Goal: Transaction & Acquisition: Purchase product/service

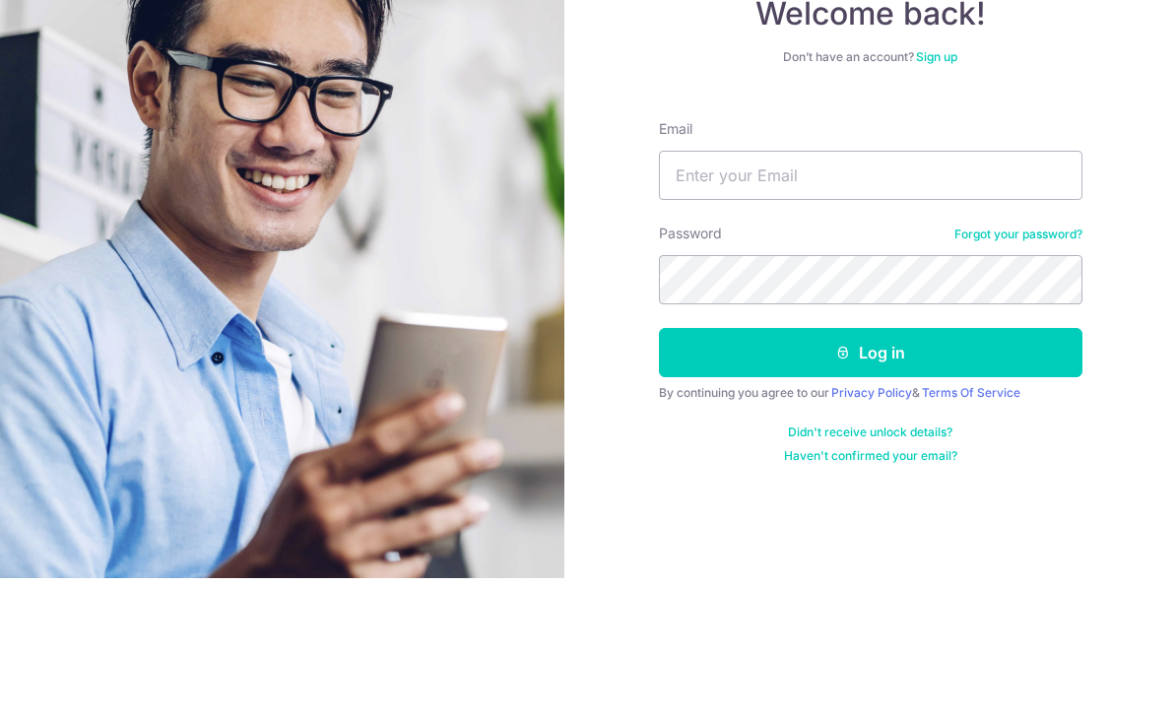
scroll to position [66, 0]
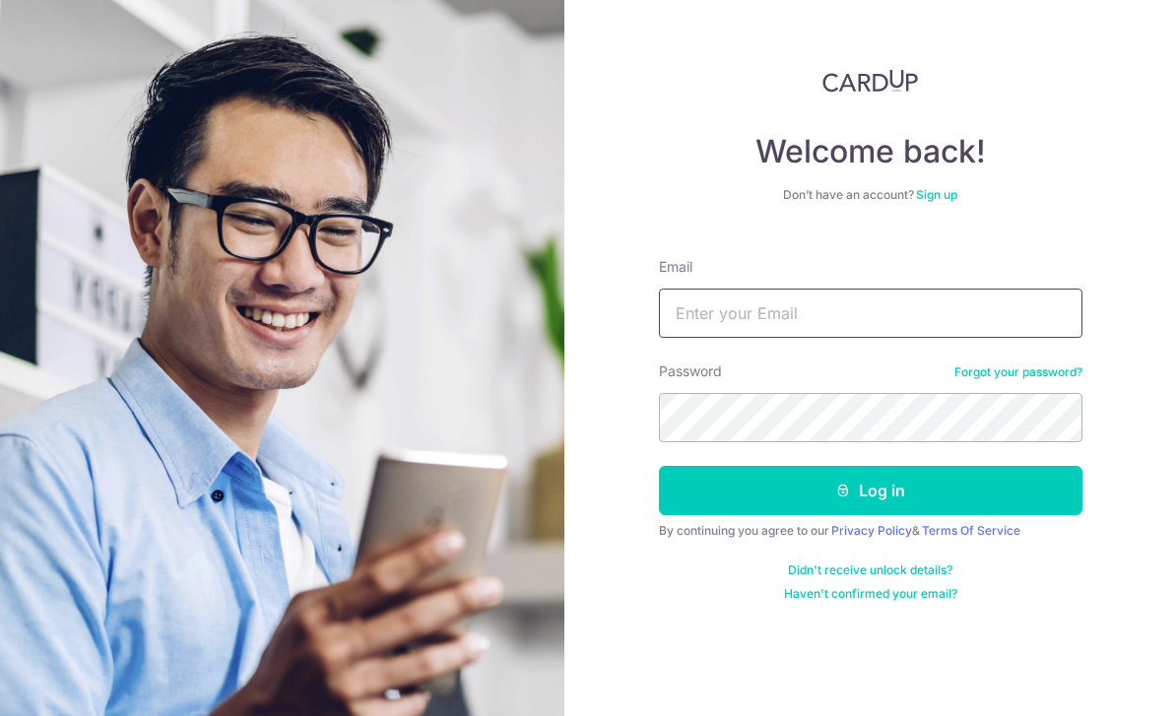
type input "[EMAIL_ADDRESS][DOMAIN_NAME]"
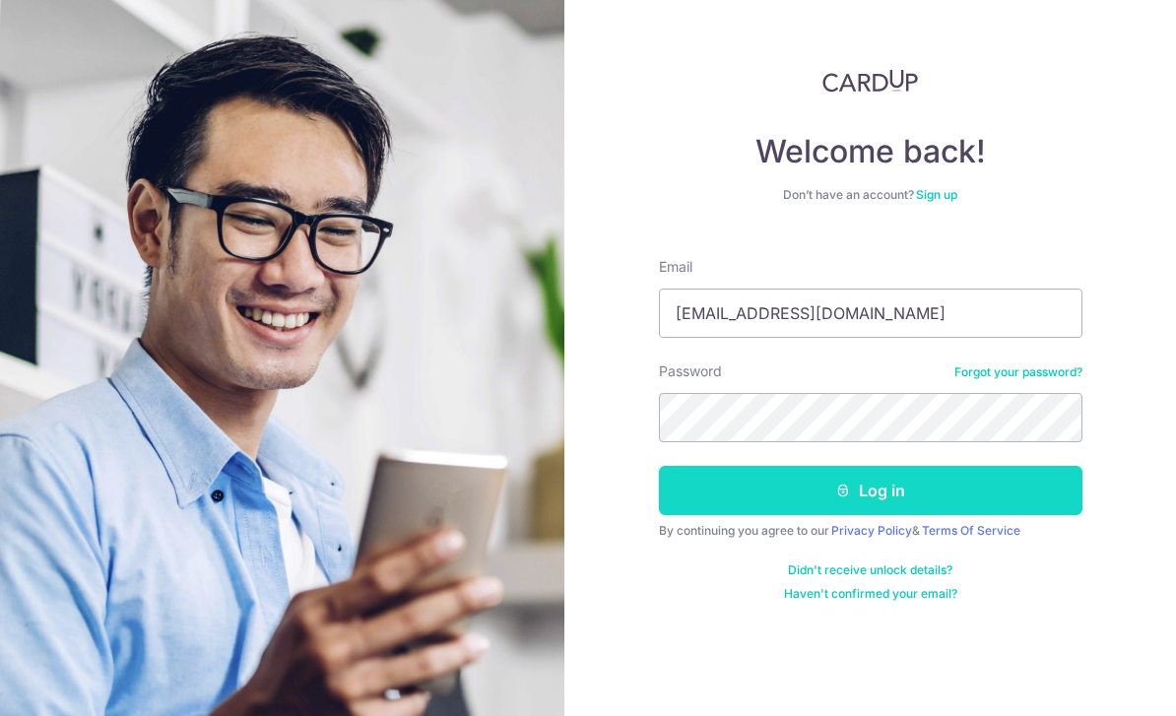
click at [1008, 466] on button "Log in" at bounding box center [870, 490] width 423 height 49
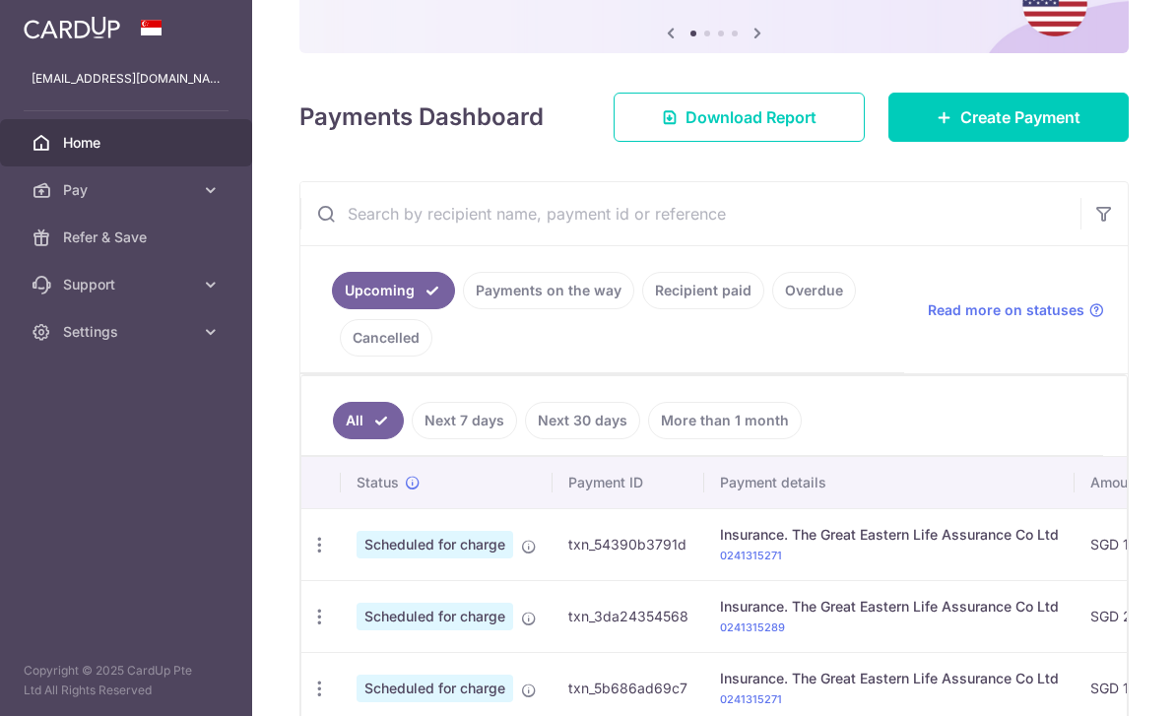
scroll to position [195, 0]
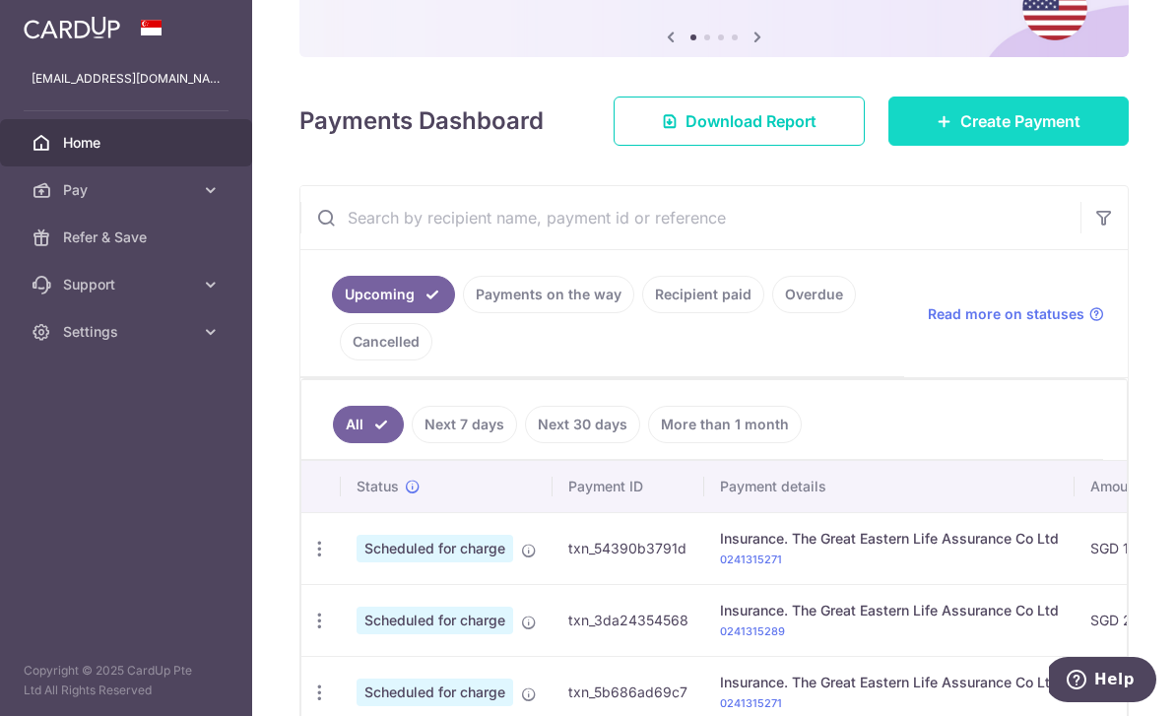
click at [1054, 133] on span "Create Payment" at bounding box center [1020, 121] width 120 height 24
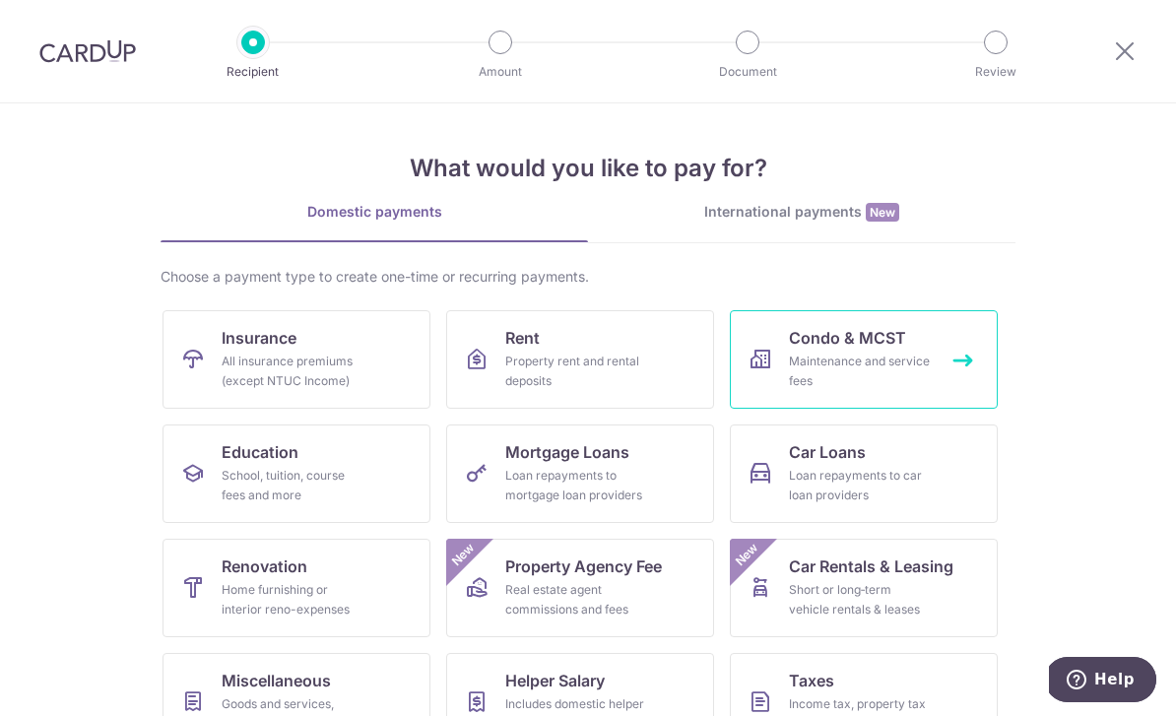
click at [937, 357] on link "Condo & MCST Maintenance and service fees" at bounding box center [864, 359] width 268 height 98
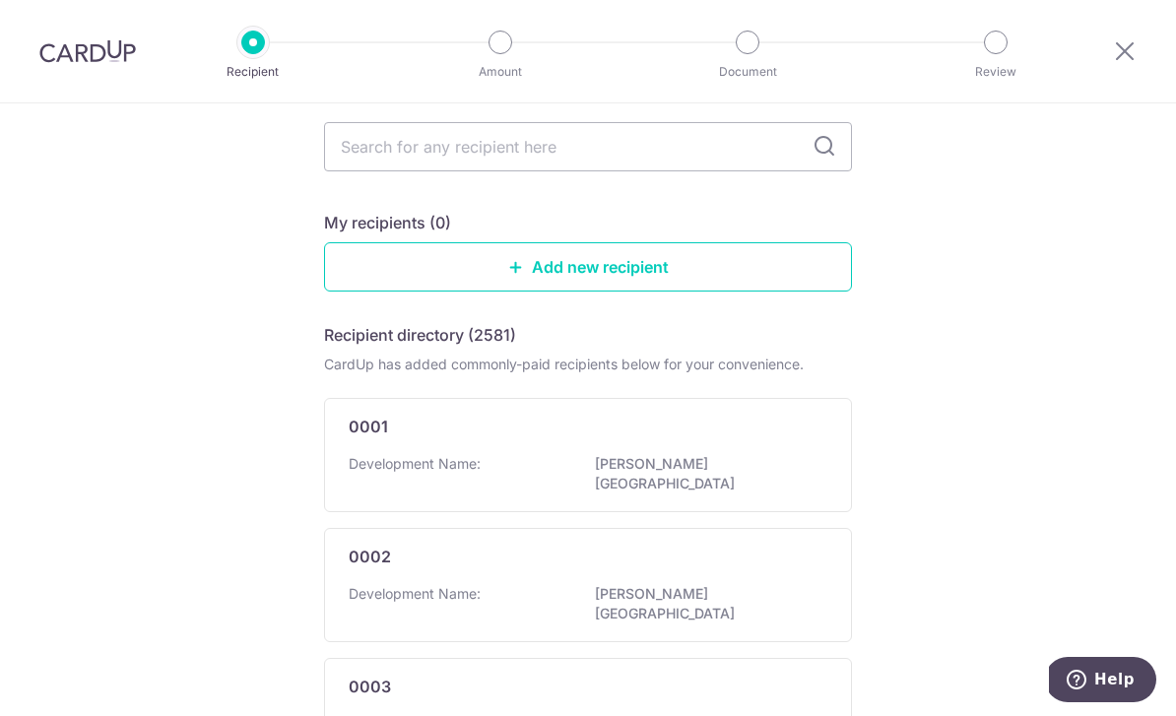
scroll to position [116, 0]
type input "2"
type input "25"
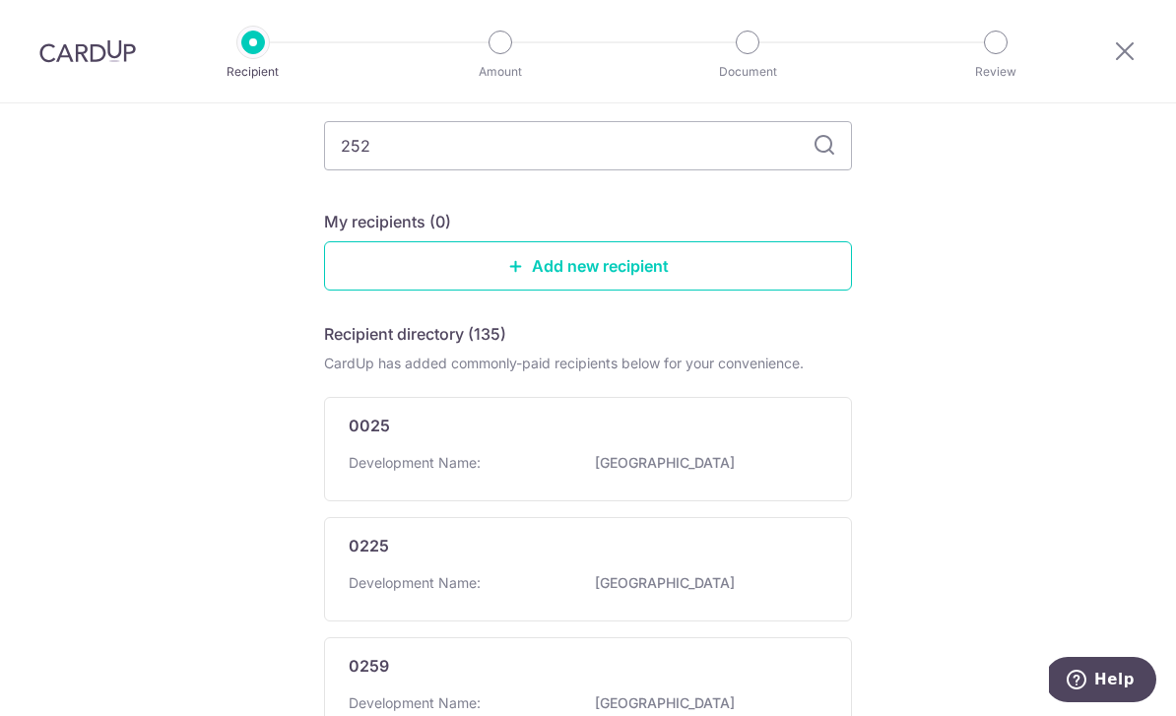
type input "2525"
click at [811, 147] on input "2525" at bounding box center [588, 145] width 528 height 49
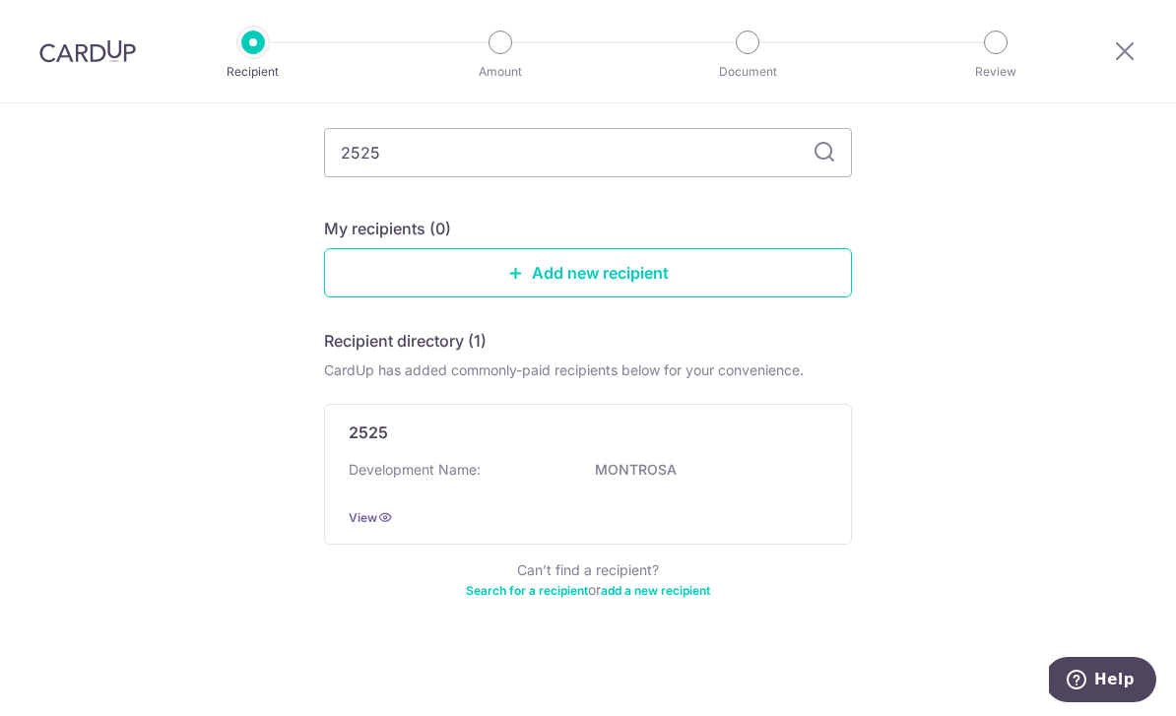
scroll to position [63, 0]
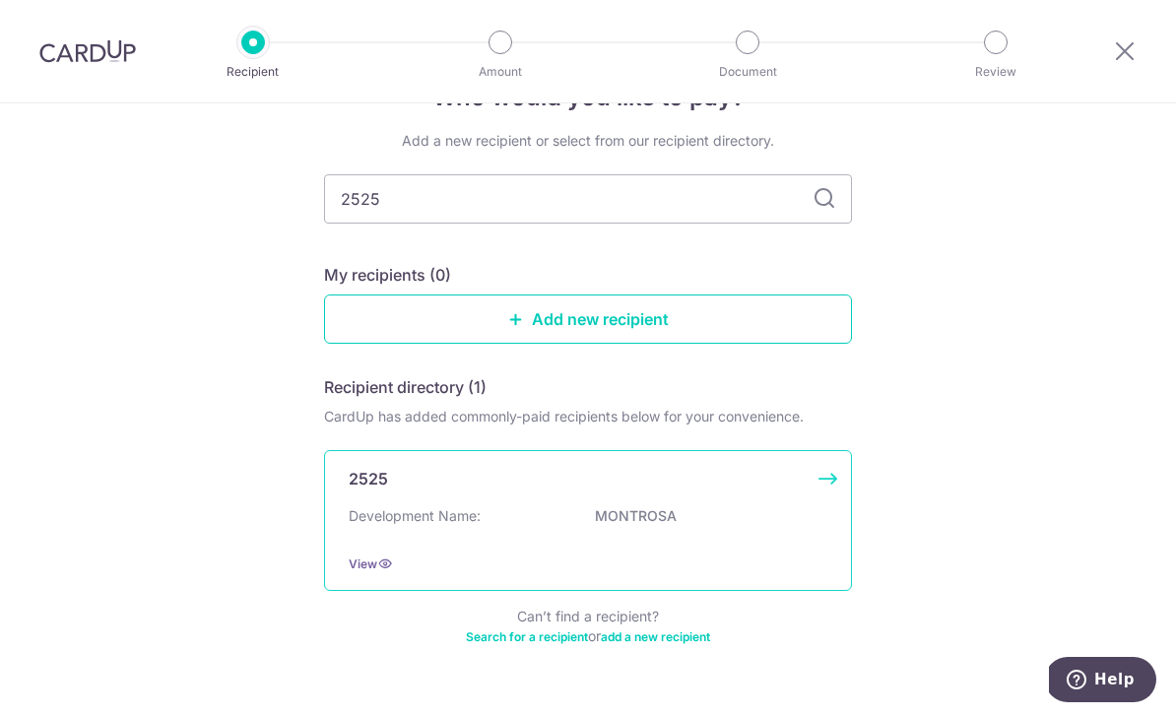
click at [685, 525] on div "Development Name: MONTROSA" at bounding box center [588, 522] width 479 height 32
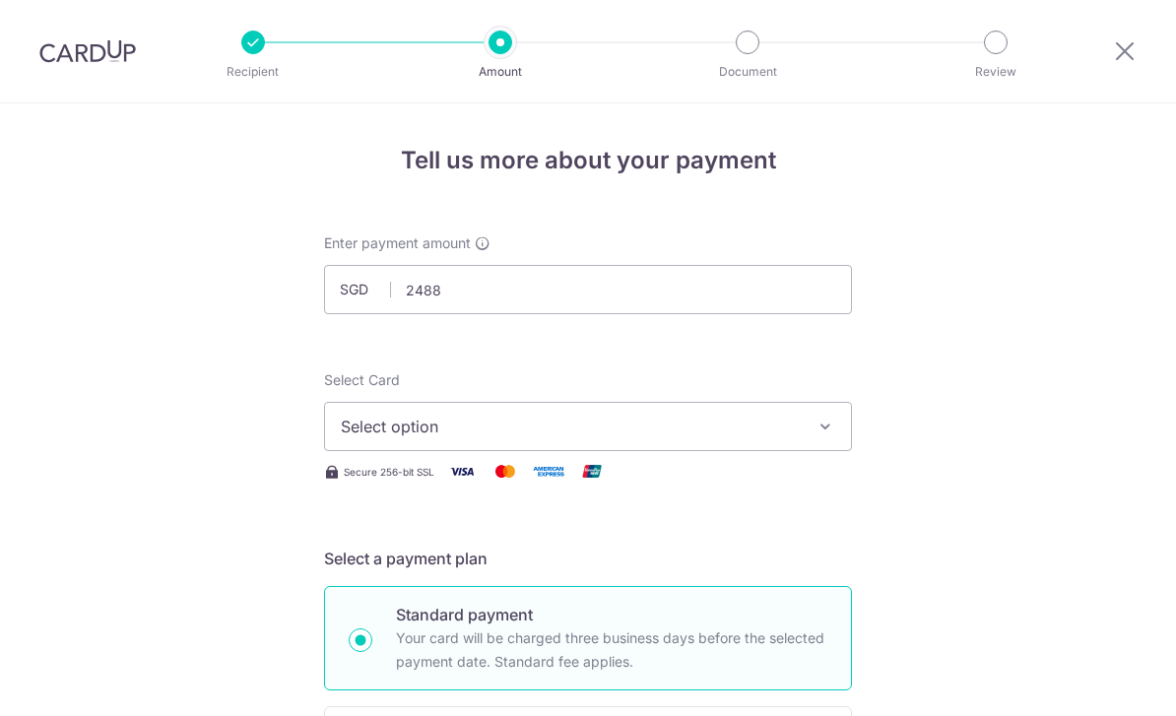
click at [669, 450] on button "Select option" at bounding box center [588, 426] width 528 height 49
type input "2,488.00"
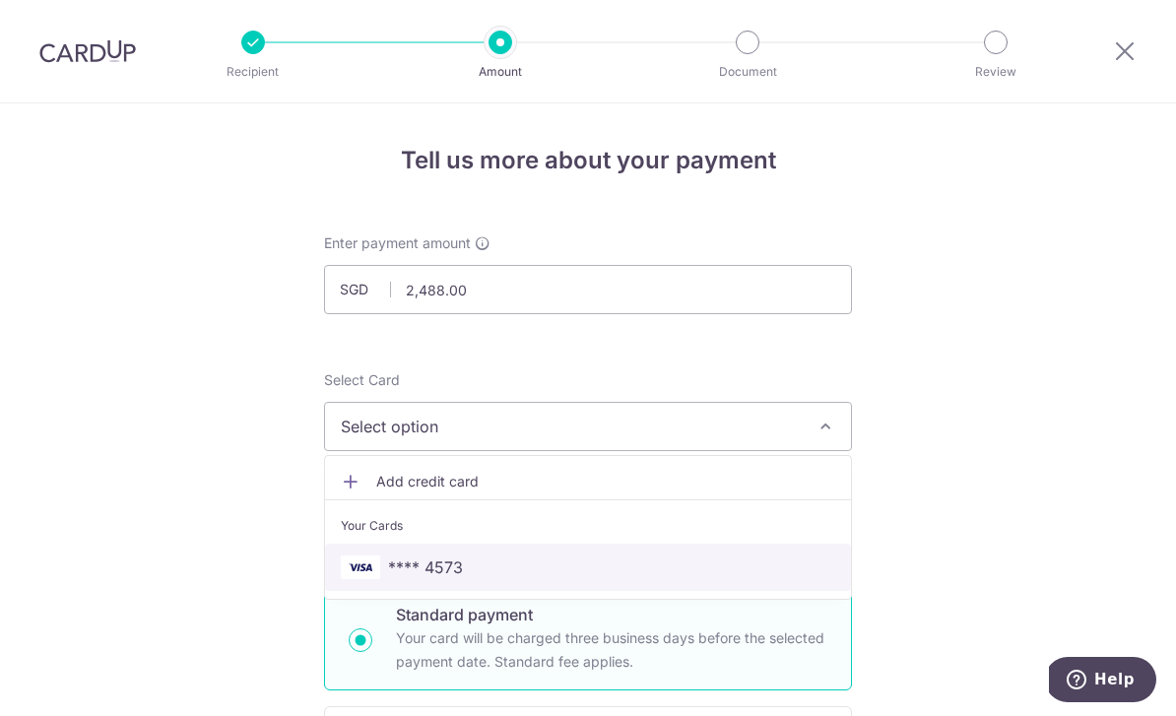
click at [567, 576] on span "**** 4573" at bounding box center [588, 567] width 494 height 24
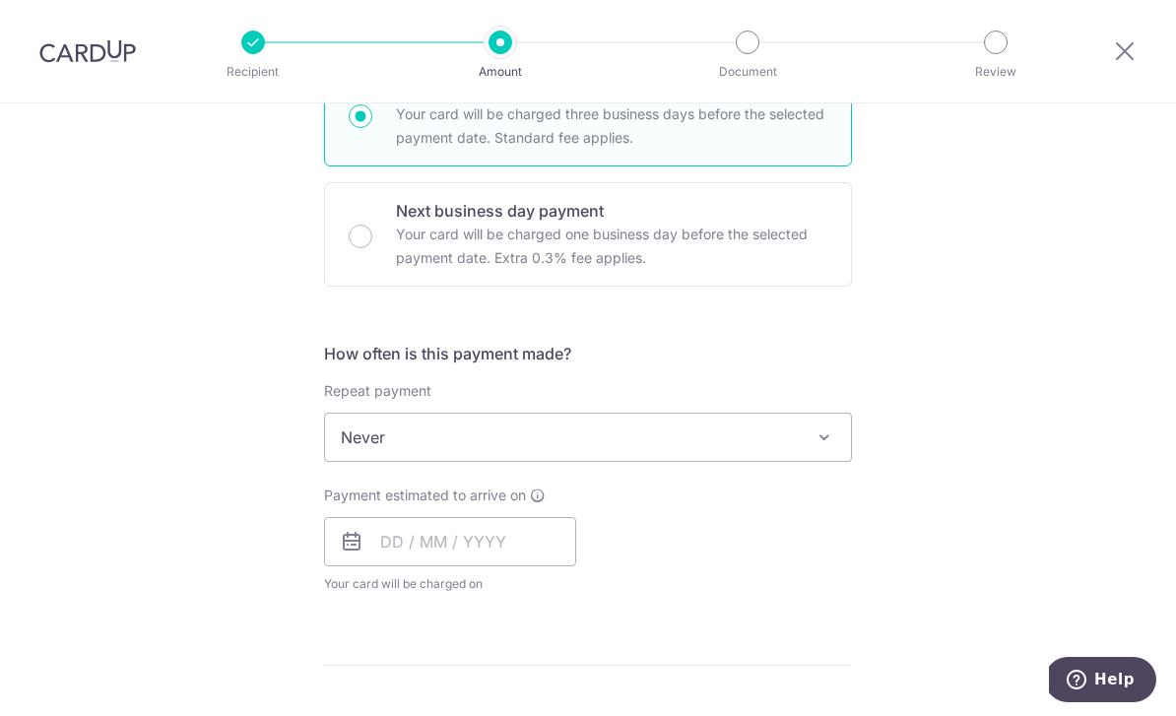
scroll to position [525, 0]
click at [754, 450] on span "Never" at bounding box center [588, 436] width 526 height 47
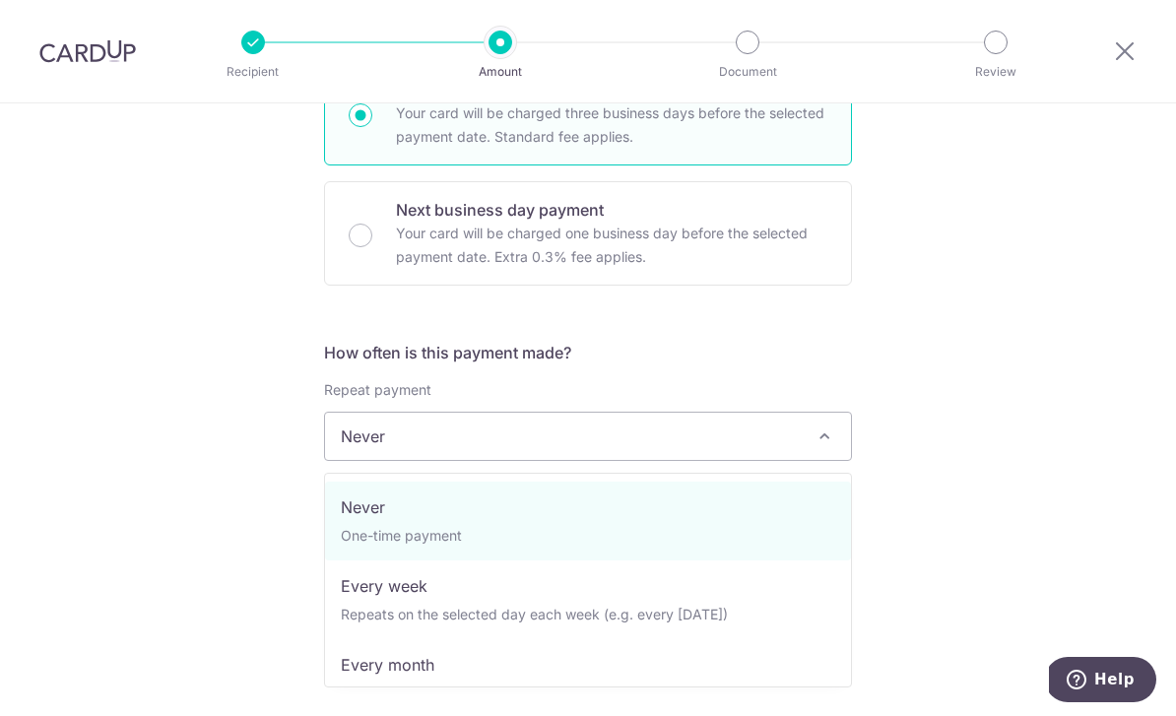
click at [730, 461] on span "Never" at bounding box center [588, 436] width 528 height 49
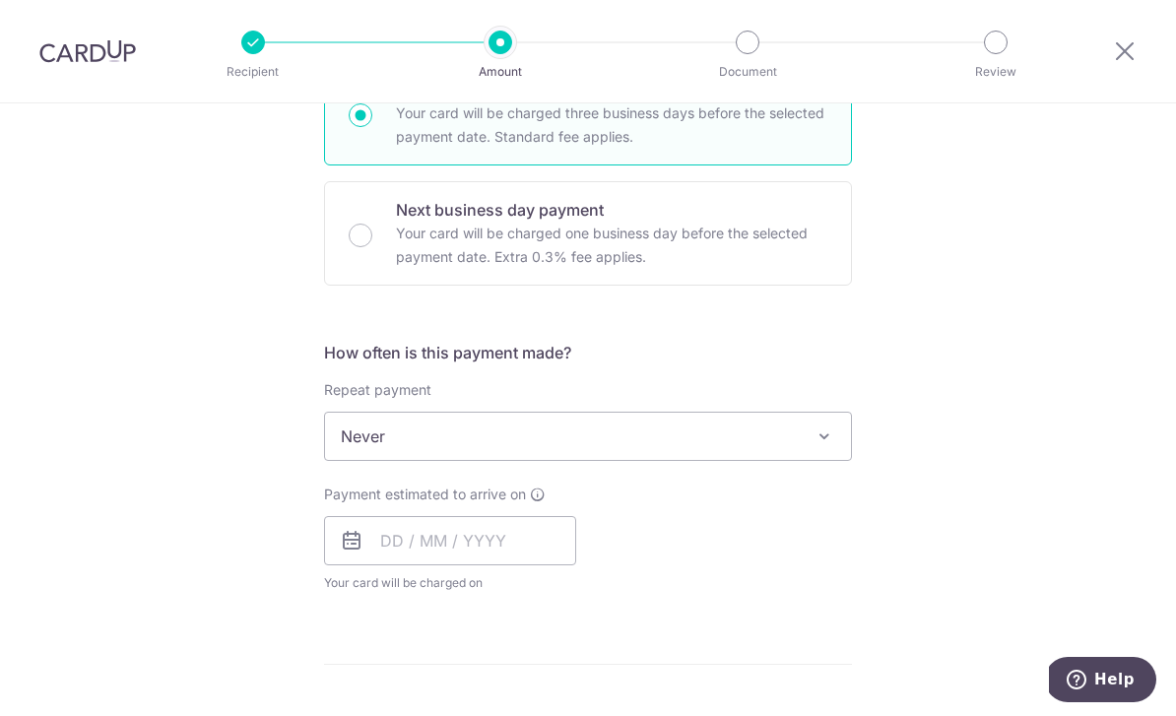
click at [742, 436] on span "Never" at bounding box center [588, 436] width 526 height 47
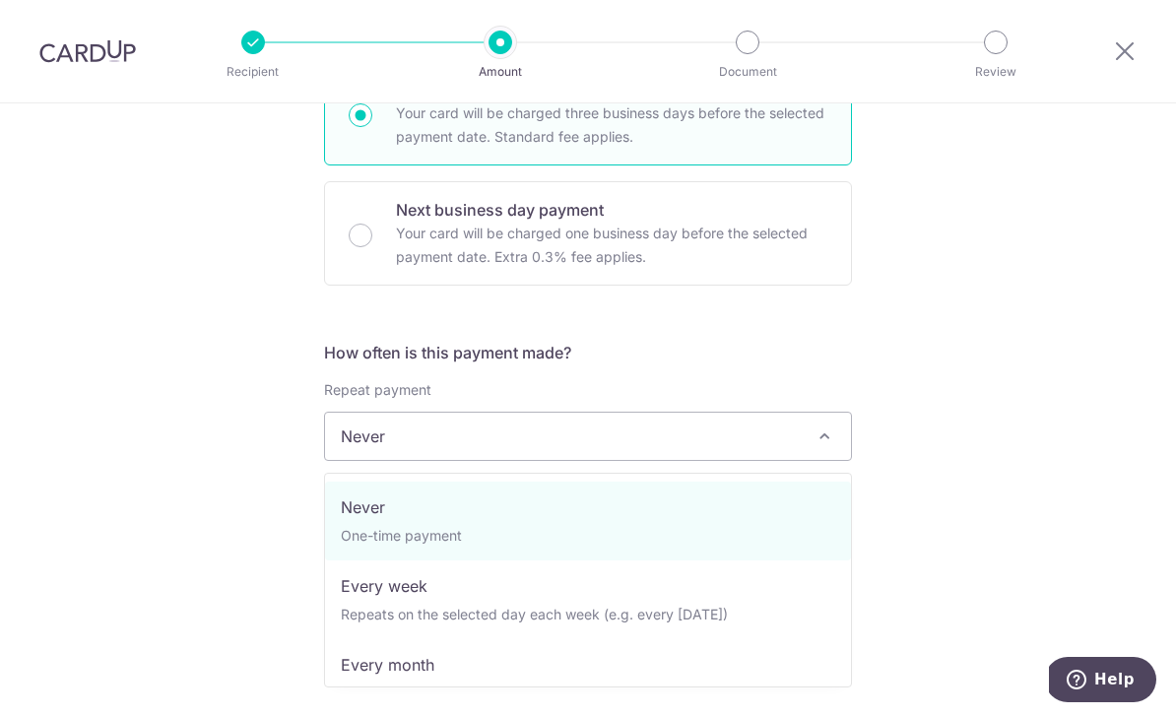
click at [788, 348] on form "Enter payment amount SGD 2,488.00 2488.00 Select Card **** 4573 Add credit card…" at bounding box center [588, 488] width 528 height 1559
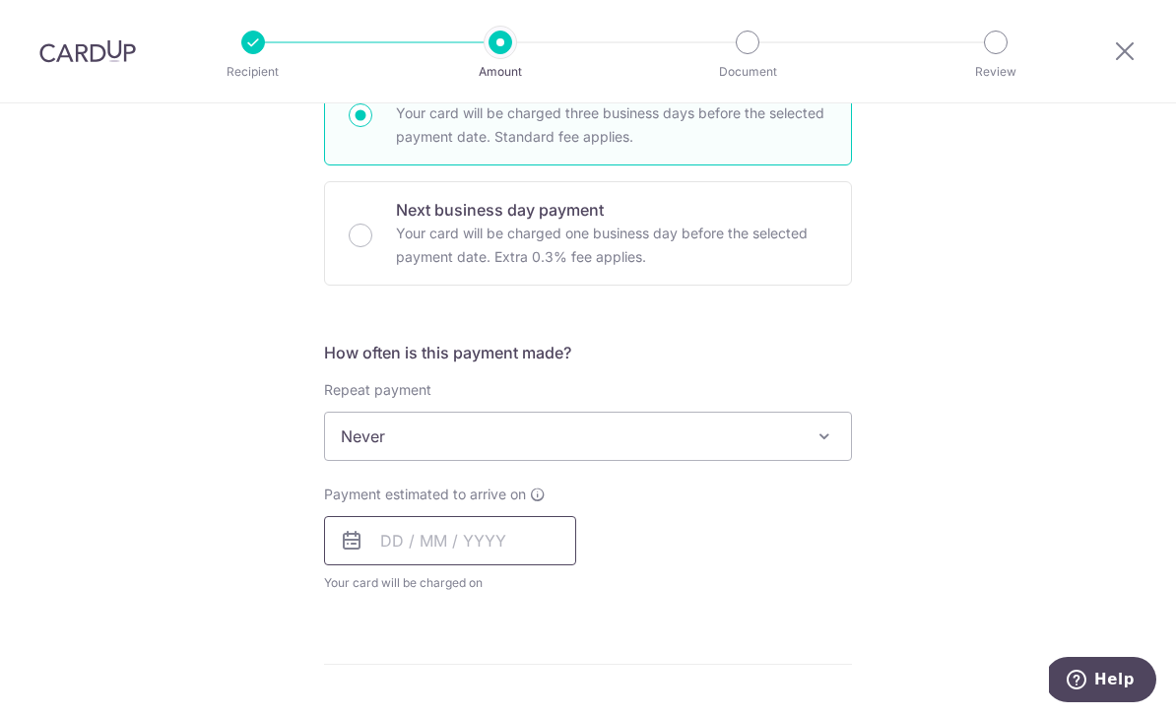
click at [474, 547] on input "text" at bounding box center [450, 540] width 252 height 49
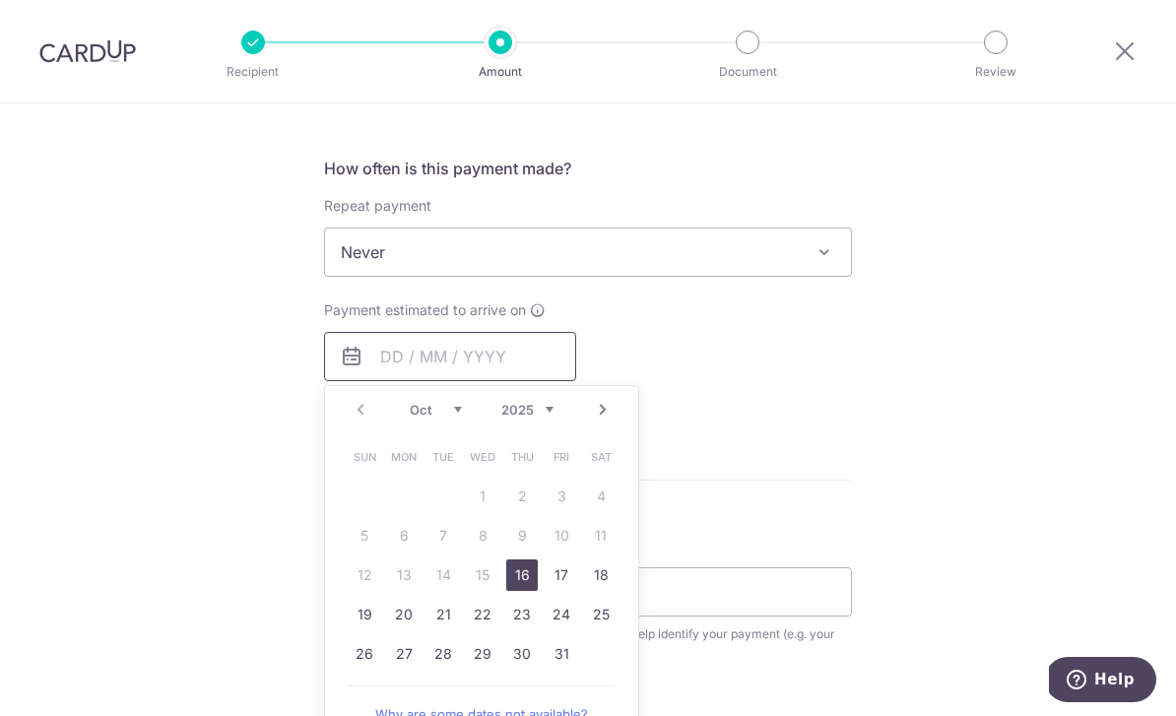
scroll to position [744, 0]
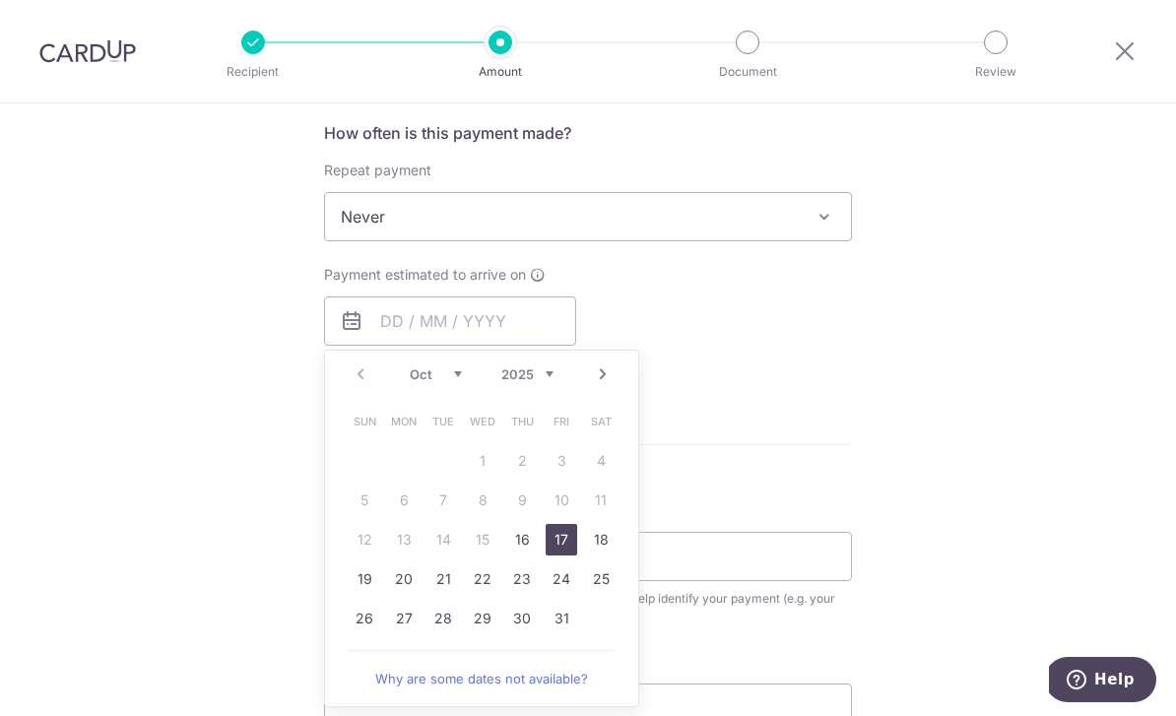
click at [564, 553] on link "17" at bounding box center [562, 540] width 32 height 32
type input "[DATE]"
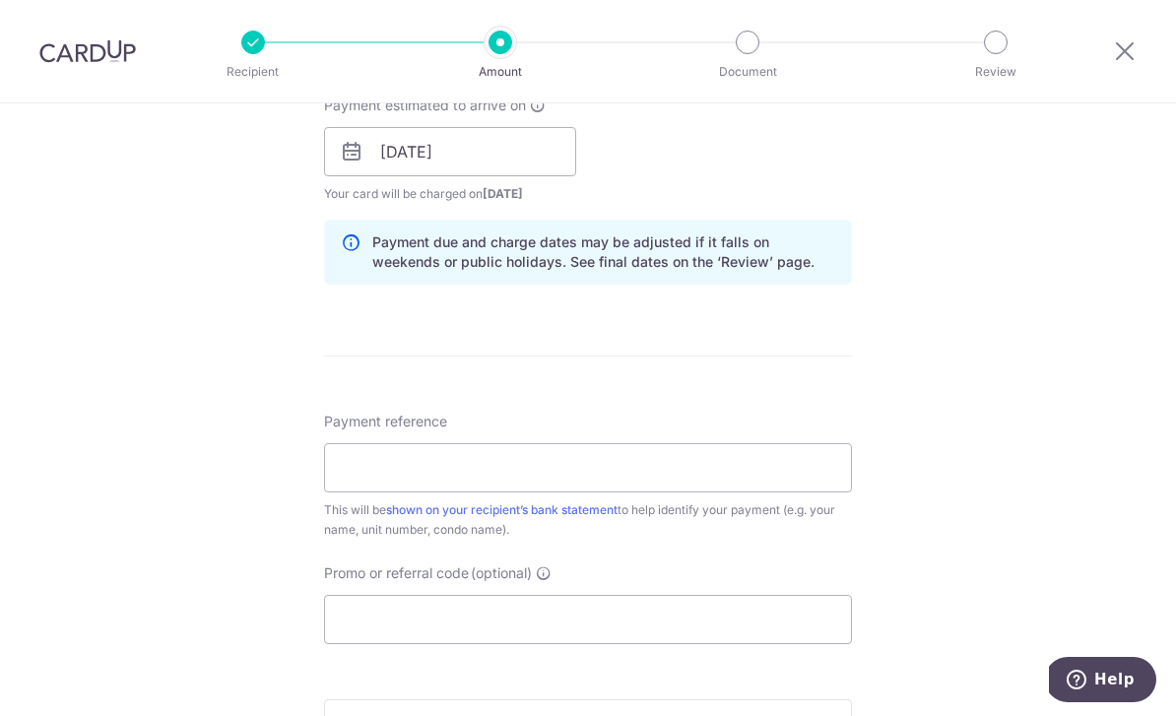
scroll to position [922, 0]
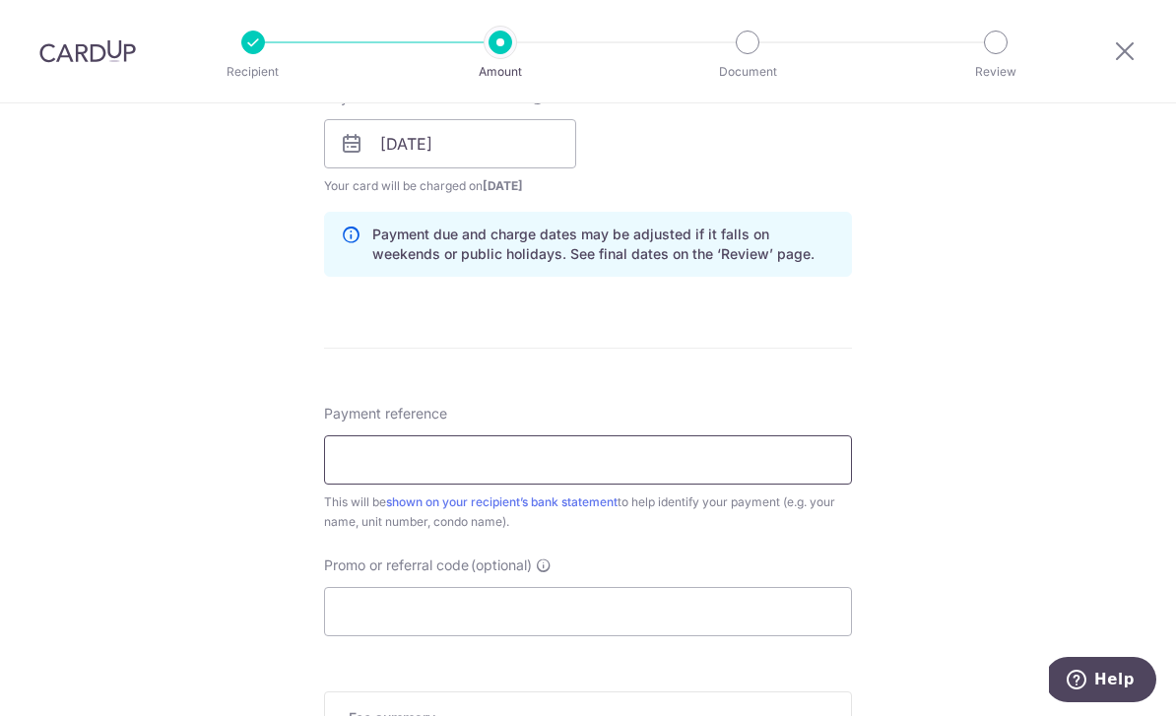
click at [751, 480] on input "Payment reference" at bounding box center [588, 459] width 528 height 49
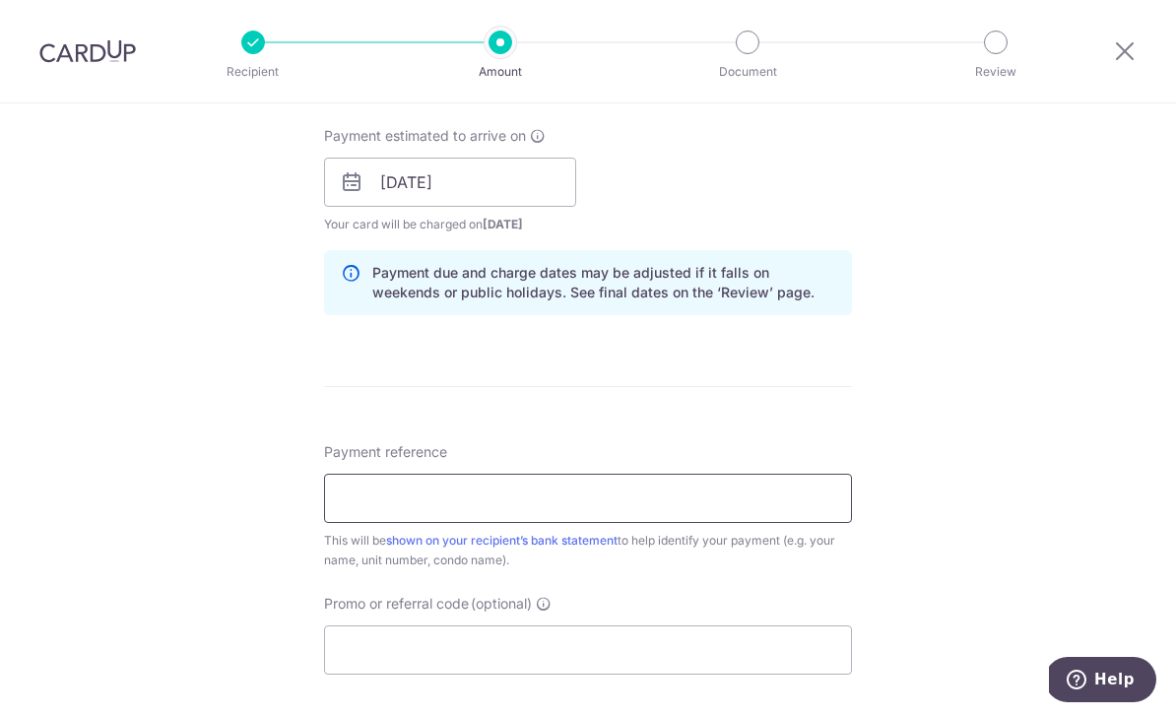
scroll to position [888, 0]
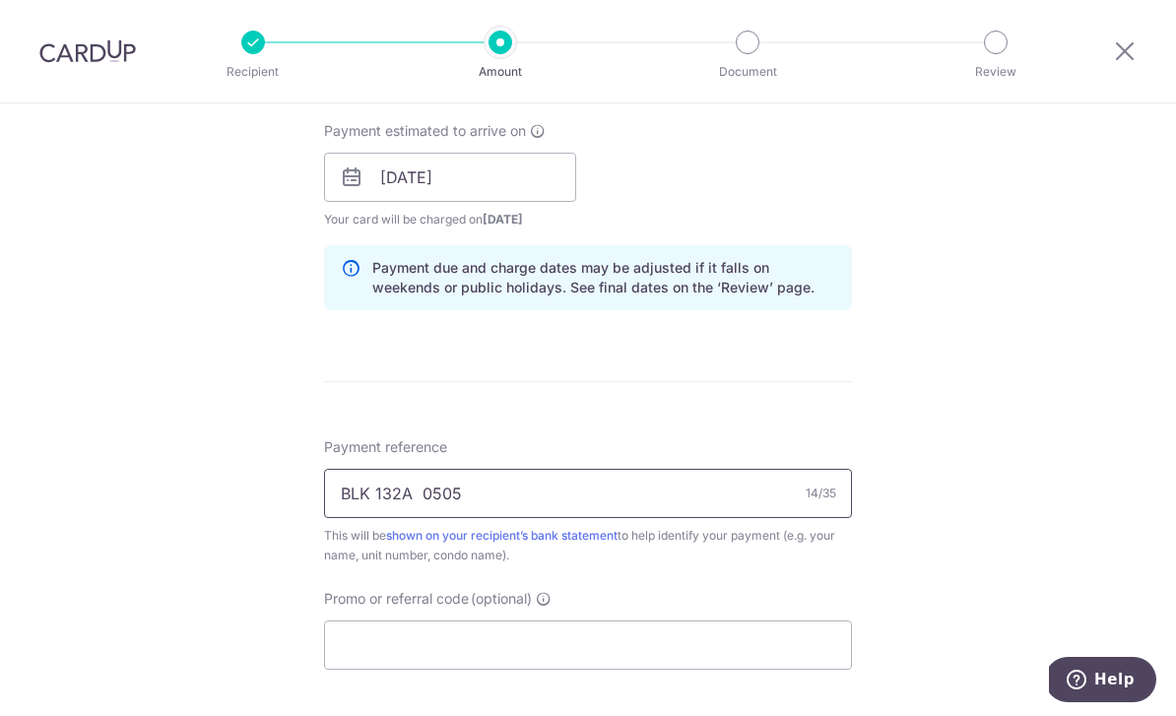
click at [416, 501] on input "BLK 132A 0505" at bounding box center [588, 493] width 528 height 49
click at [416, 503] on input "[STREET_ADDRESS]" at bounding box center [588, 493] width 528 height 49
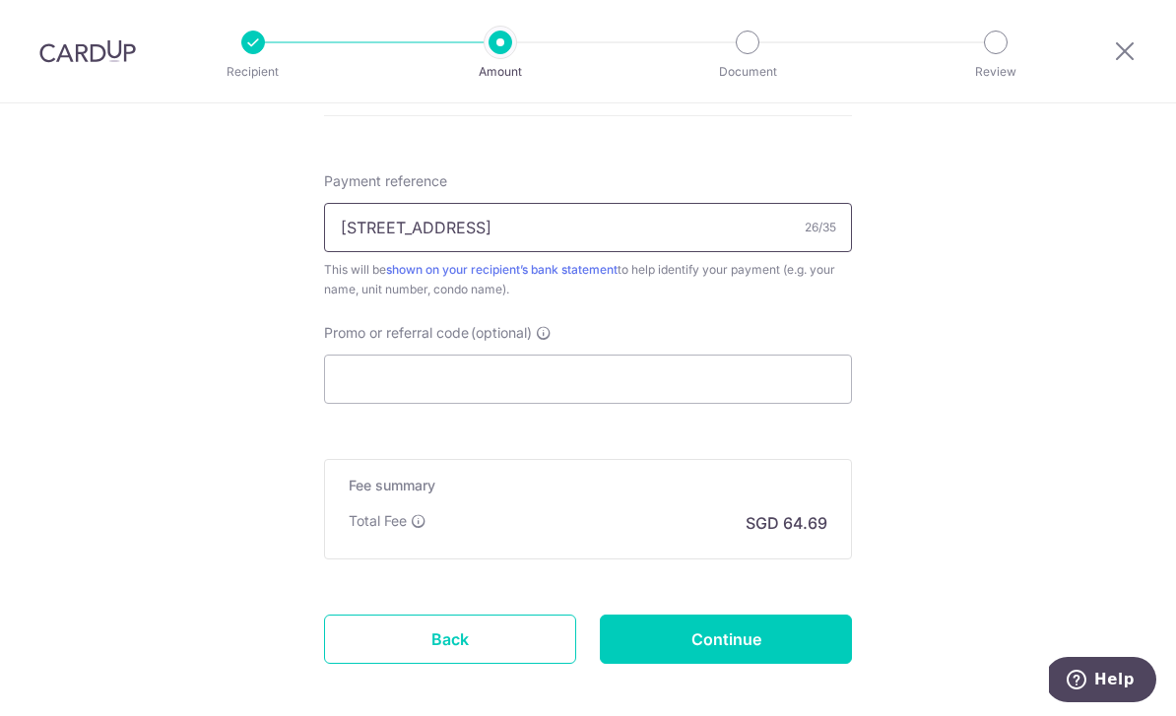
scroll to position [1153, 0]
type input "BLK 132A Unit Number 0505"
click at [674, 405] on input "Promo or referral code (optional)" at bounding box center [588, 380] width 528 height 49
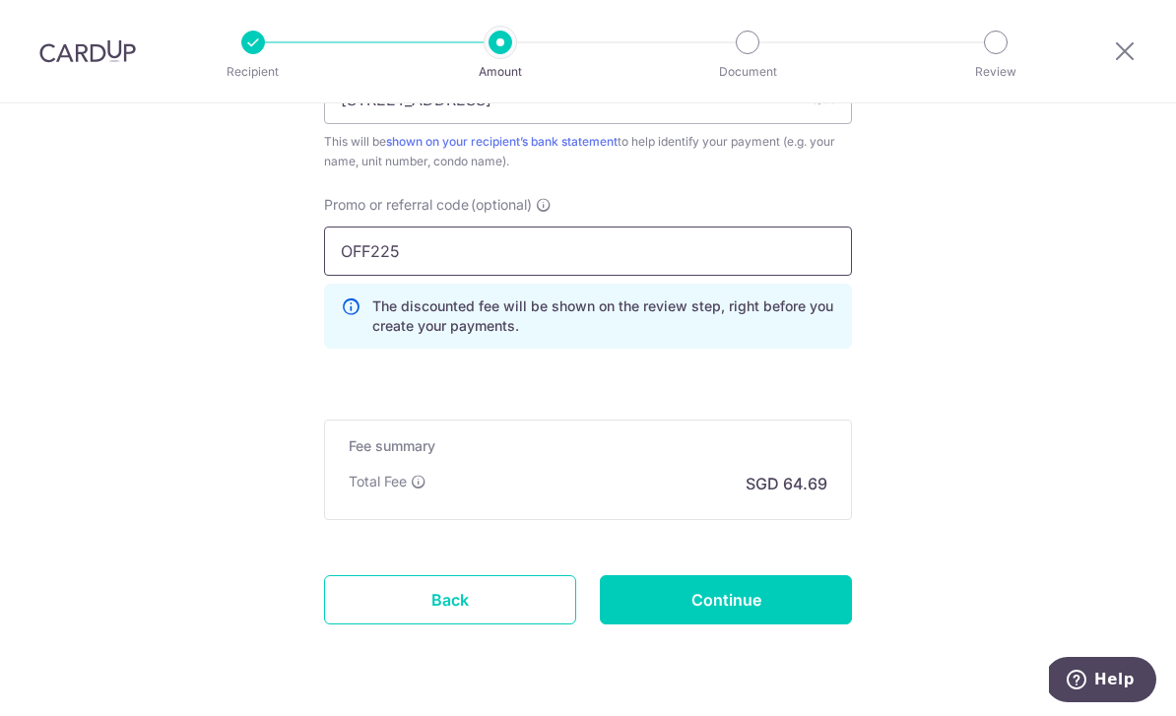
scroll to position [1280, 0]
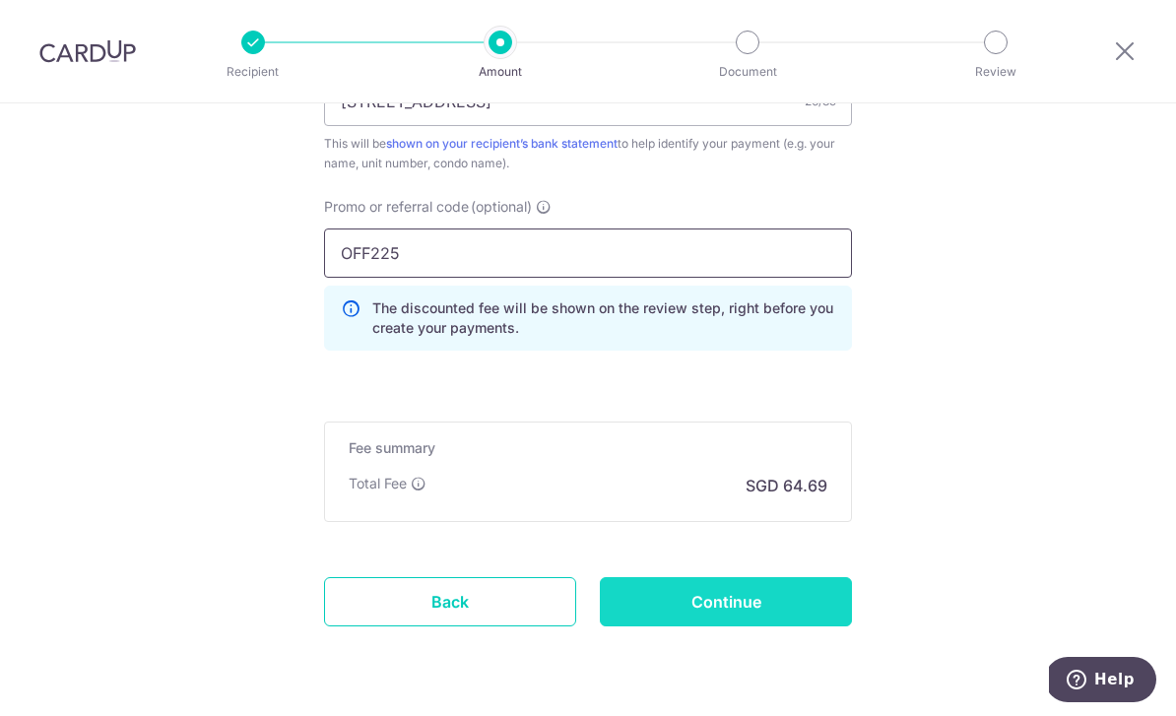
type input "OFF225"
click at [777, 617] on input "Continue" at bounding box center [726, 601] width 252 height 49
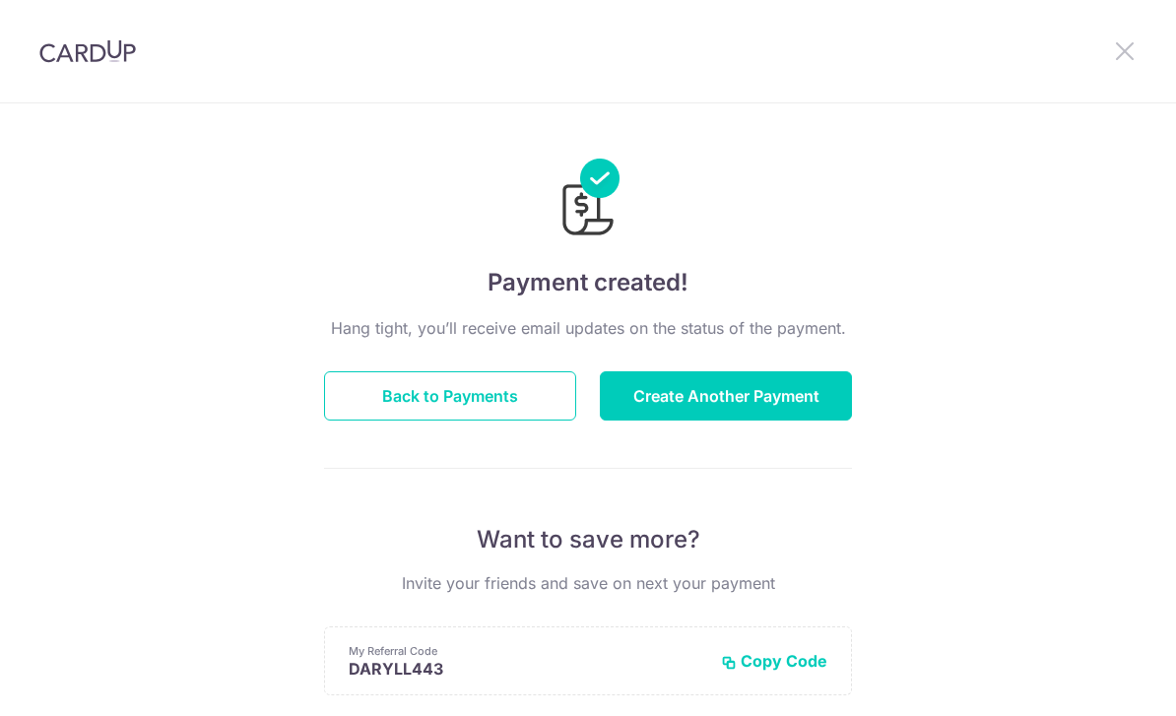
click at [1135, 48] on icon at bounding box center [1125, 50] width 24 height 25
